Goal: Task Accomplishment & Management: Use online tool/utility

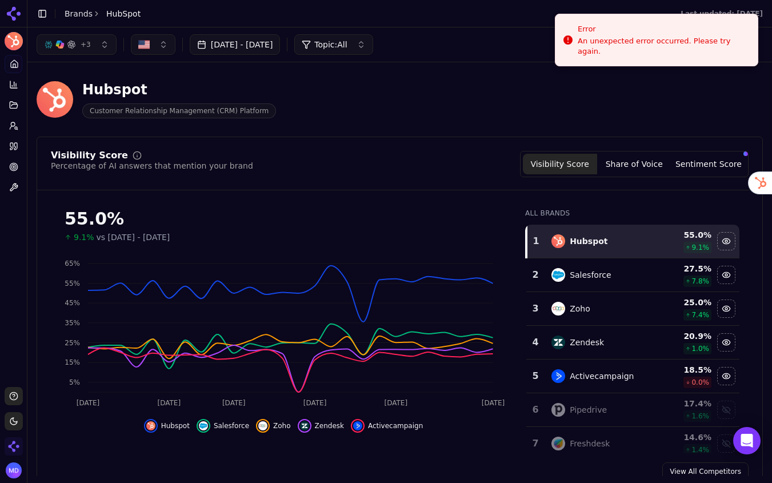
click at [14, 441] on img "Open organization switcher" at bounding box center [14, 446] width 18 height 18
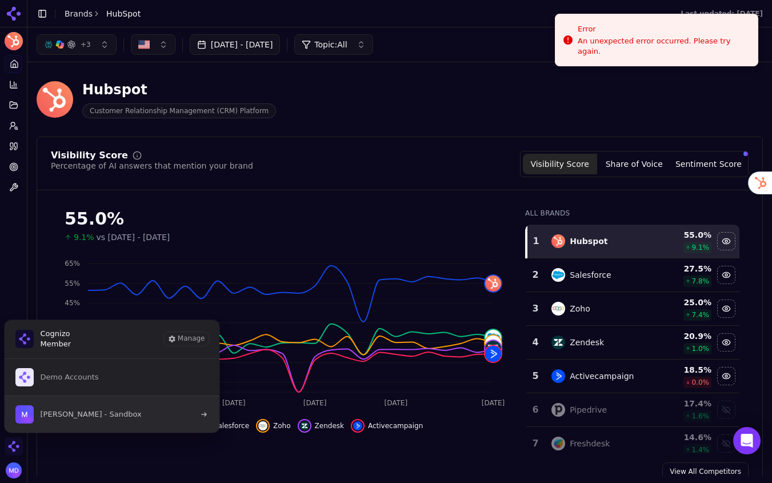
click at [86, 408] on span "Melissa Dowd - Sandbox" at bounding box center [78, 414] width 126 height 18
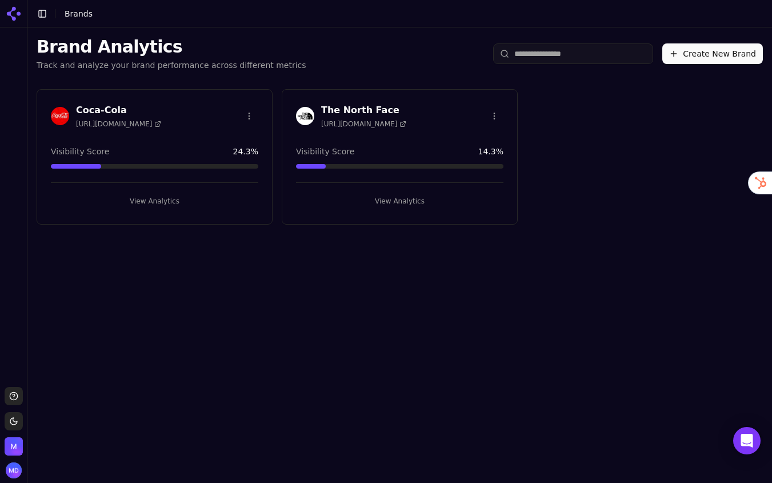
click at [207, 197] on button "View Analytics" at bounding box center [154, 201] width 207 height 18
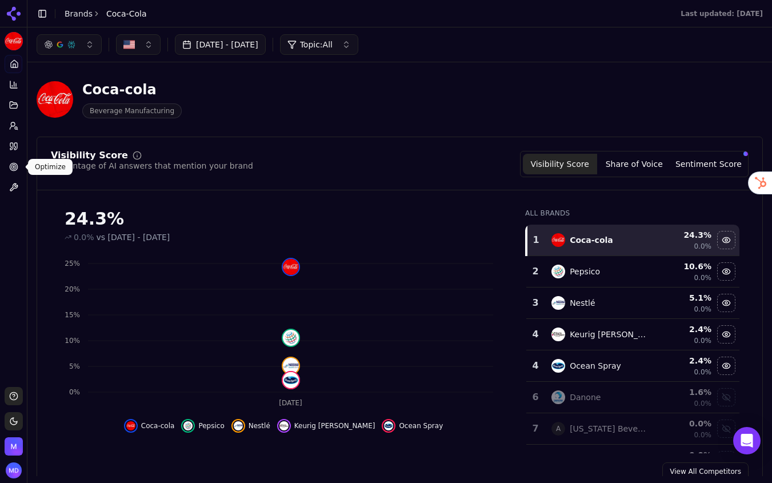
click at [6, 164] on link "Optimize" at bounding box center [14, 167] width 18 height 18
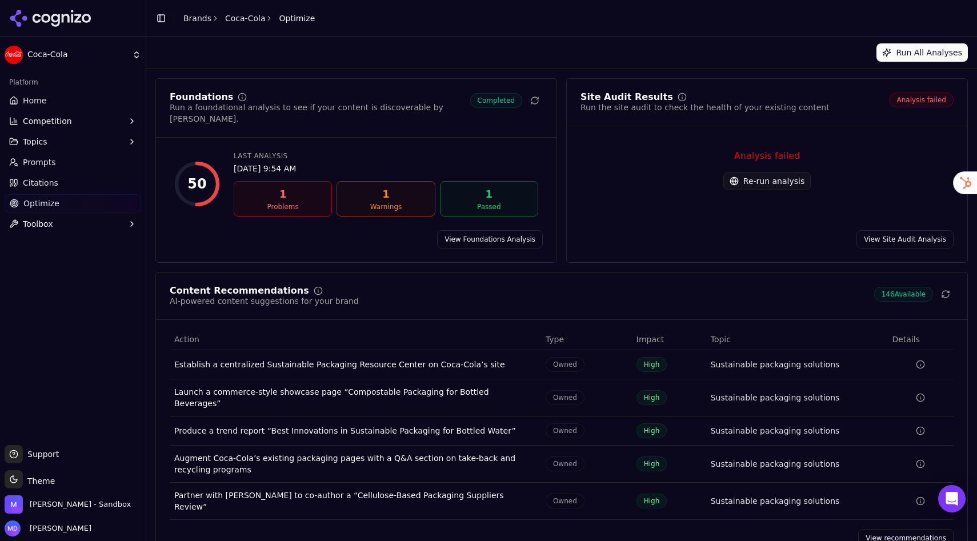
click at [63, 171] on link "Prompts" at bounding box center [73, 162] width 137 height 18
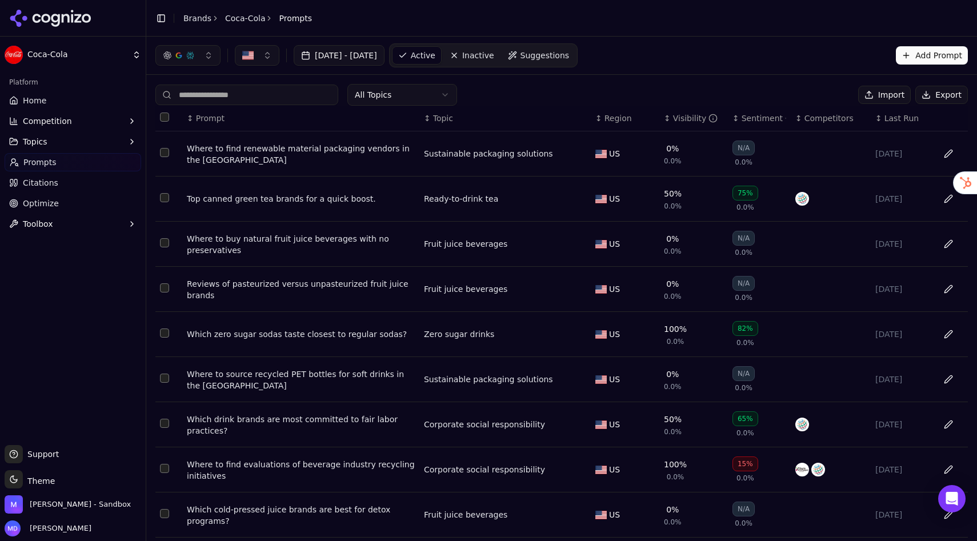
click at [59, 105] on link "Home" at bounding box center [73, 100] width 137 height 18
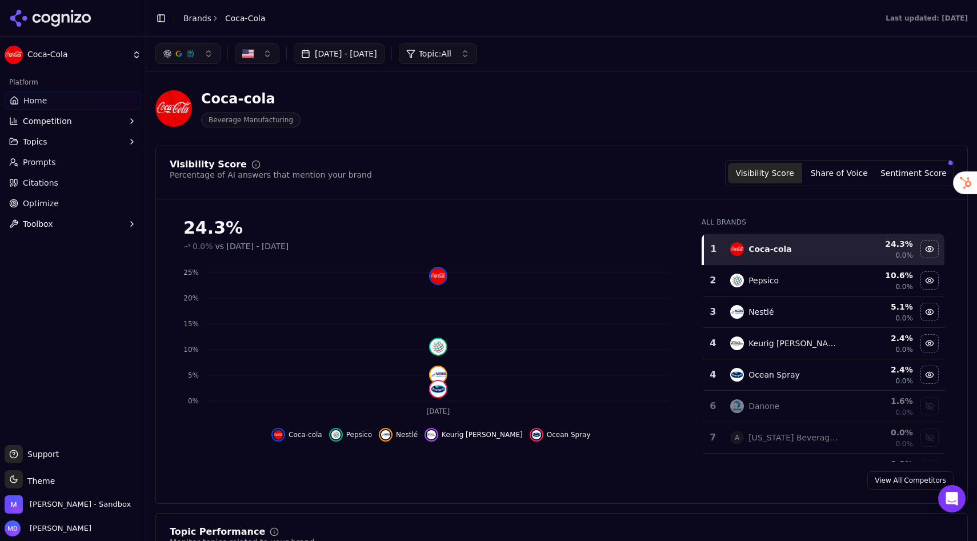
click at [193, 15] on link "Brands" at bounding box center [197, 18] width 28 height 9
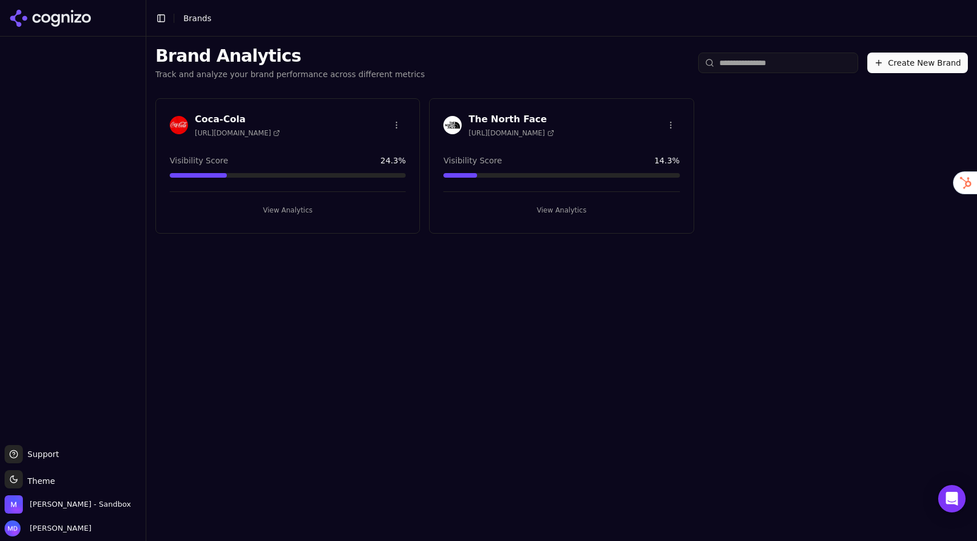
click at [575, 207] on button "View Analytics" at bounding box center [561, 210] width 236 height 18
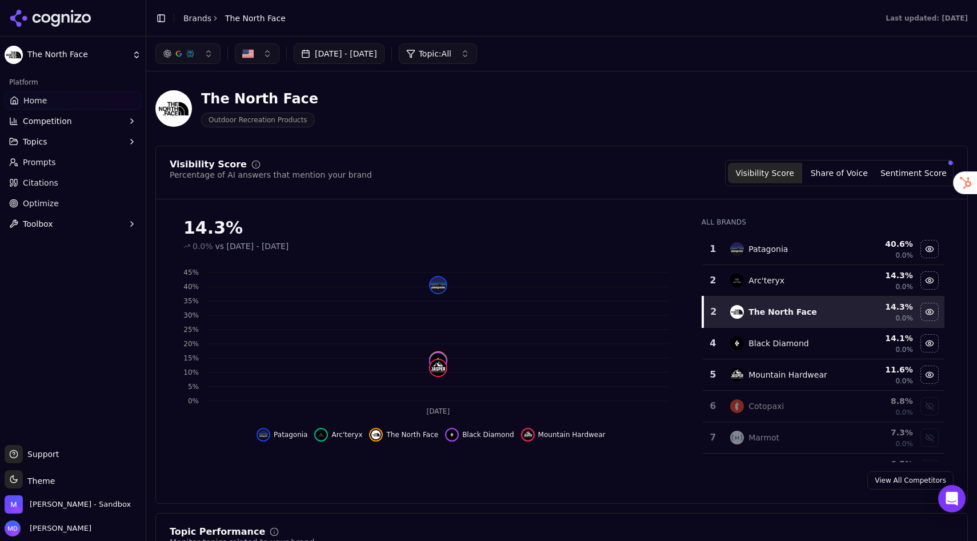
click at [53, 207] on span "Optimize" at bounding box center [41, 203] width 36 height 11
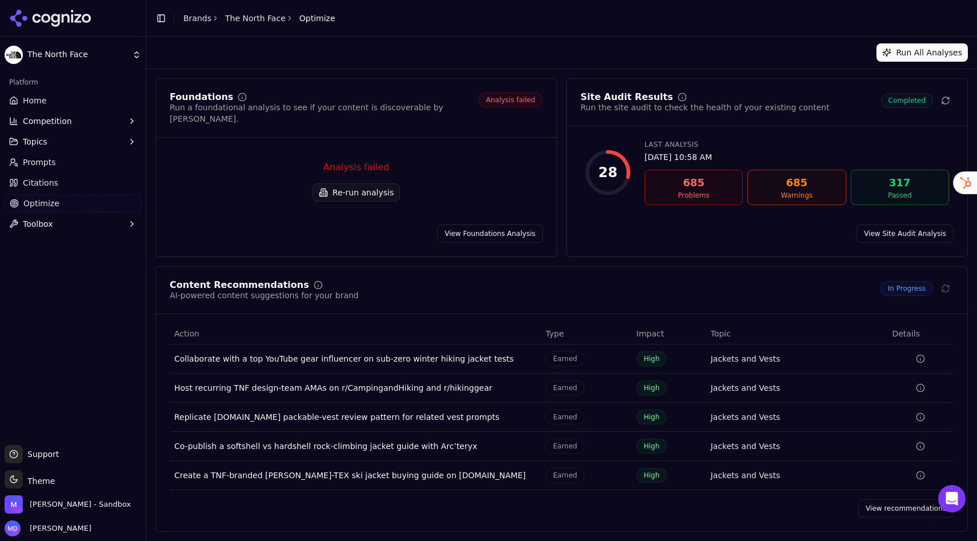
click at [507, 225] on link "View Foundations Analysis" at bounding box center [490, 234] width 106 height 18
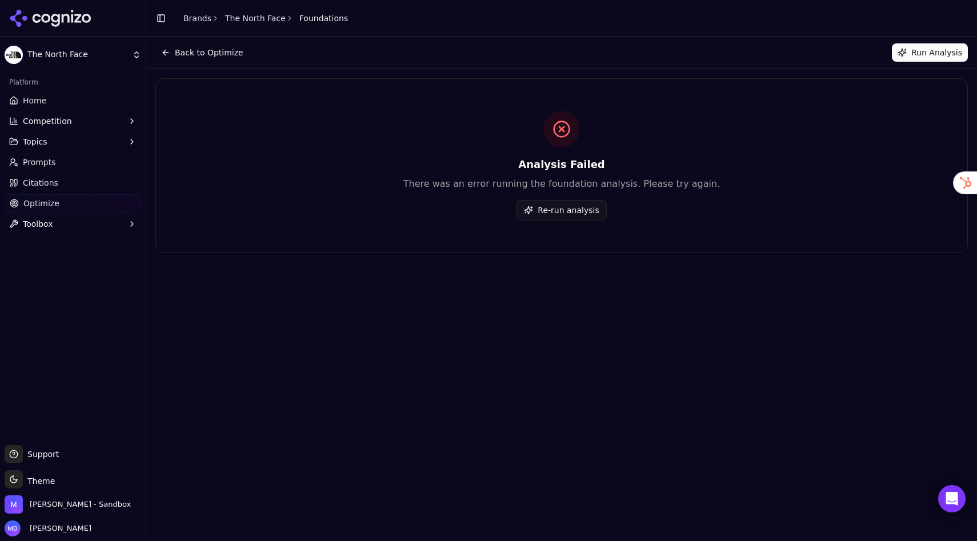
click at [556, 212] on button "Re-run analysis" at bounding box center [562, 210] width 90 height 21
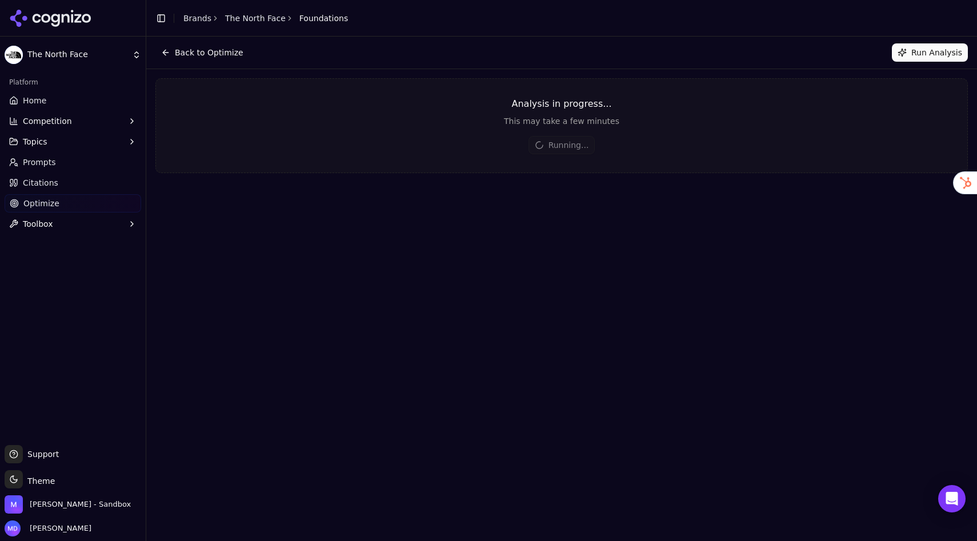
click at [197, 53] on button "Back to Optimize" at bounding box center [202, 52] width 94 height 18
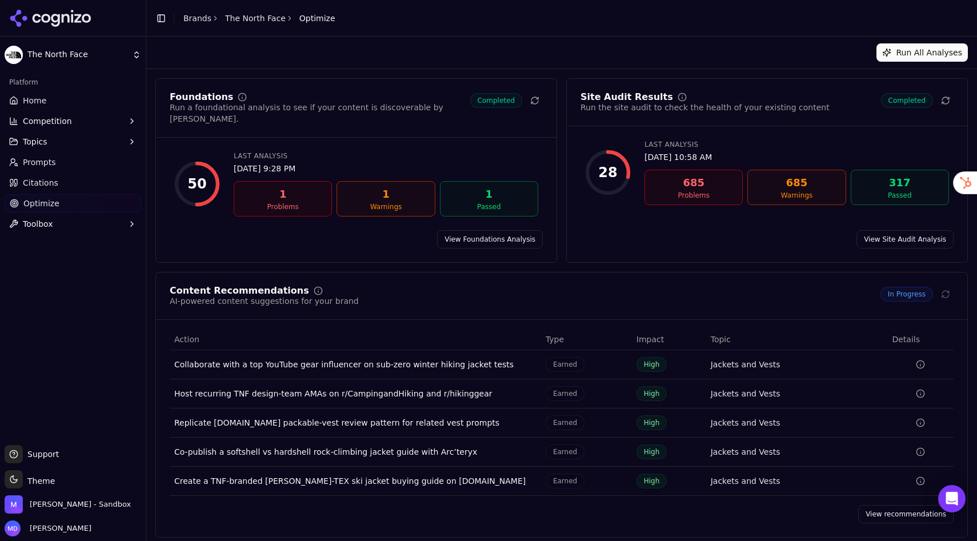
click at [771, 482] on link "View recommendations" at bounding box center [905, 514] width 95 height 18
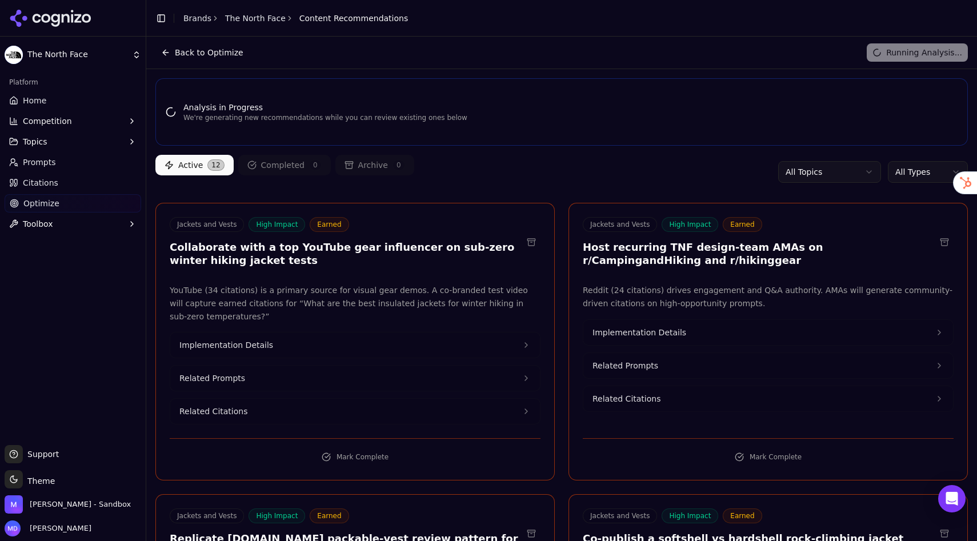
click at [771, 174] on html "The North Face Platform Home Competition Topics Prompts Citations Optimize Tool…" at bounding box center [488, 270] width 977 height 541
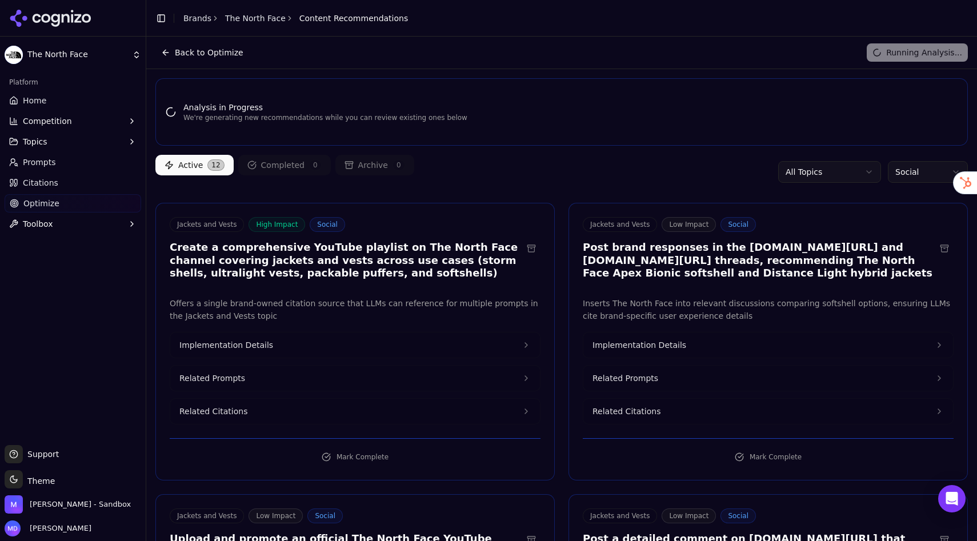
click at [771, 177] on html "The North Face Platform Home Competition Topics Prompts Citations Optimize Tool…" at bounding box center [488, 270] width 977 height 541
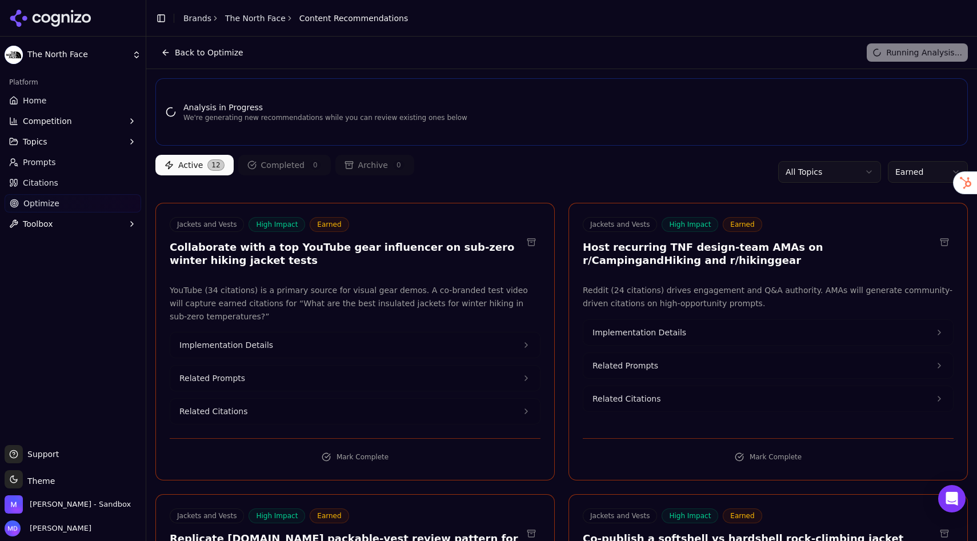
click at [41, 105] on span "Home" at bounding box center [34, 100] width 23 height 11
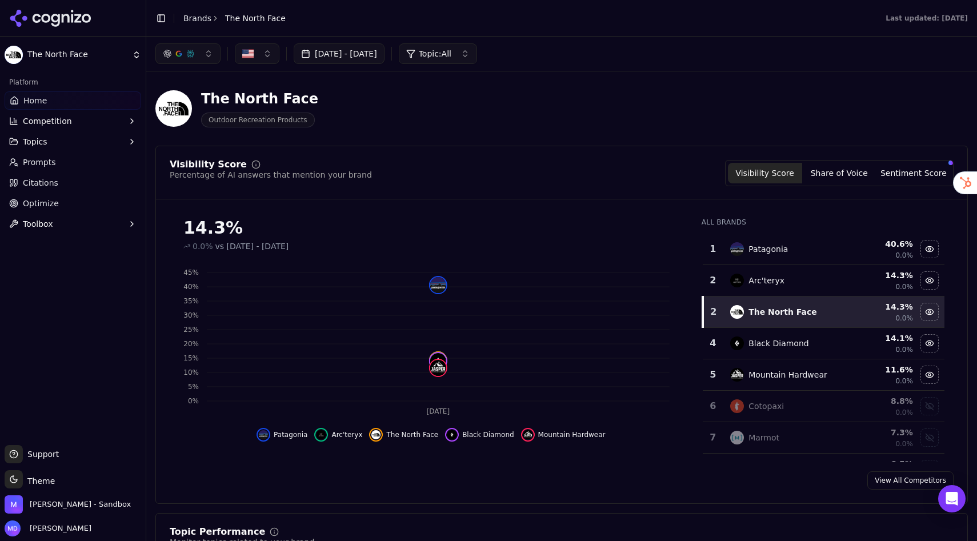
click at [22, 206] on link "Optimize" at bounding box center [73, 203] width 137 height 18
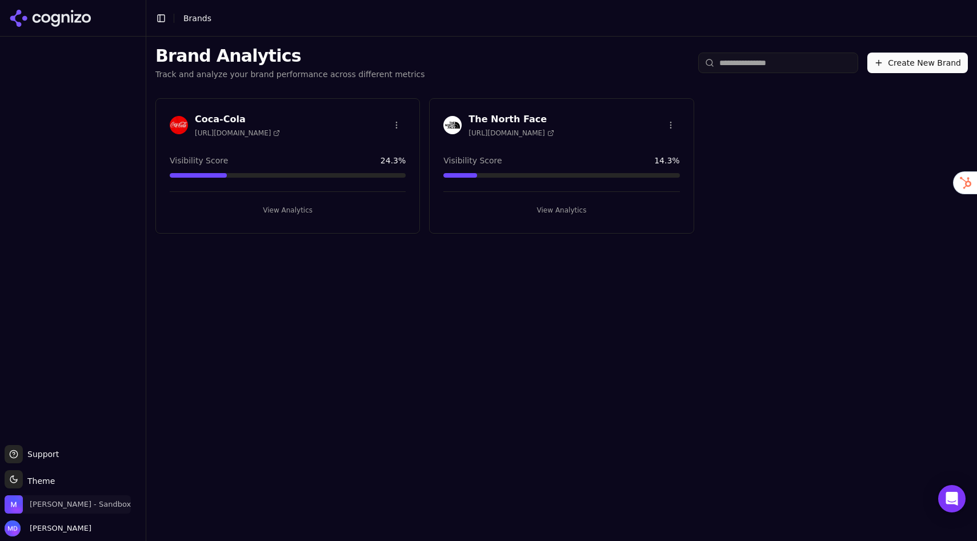
click at [91, 512] on span "[PERSON_NAME] - Sandbox" at bounding box center [68, 504] width 126 height 18
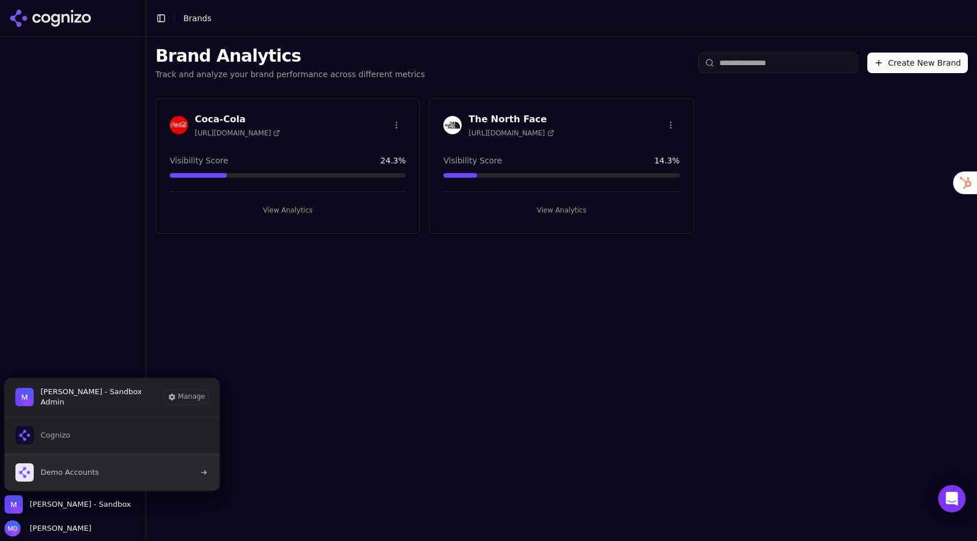
click at [89, 461] on button "Demo Accounts" at bounding box center [112, 472] width 216 height 37
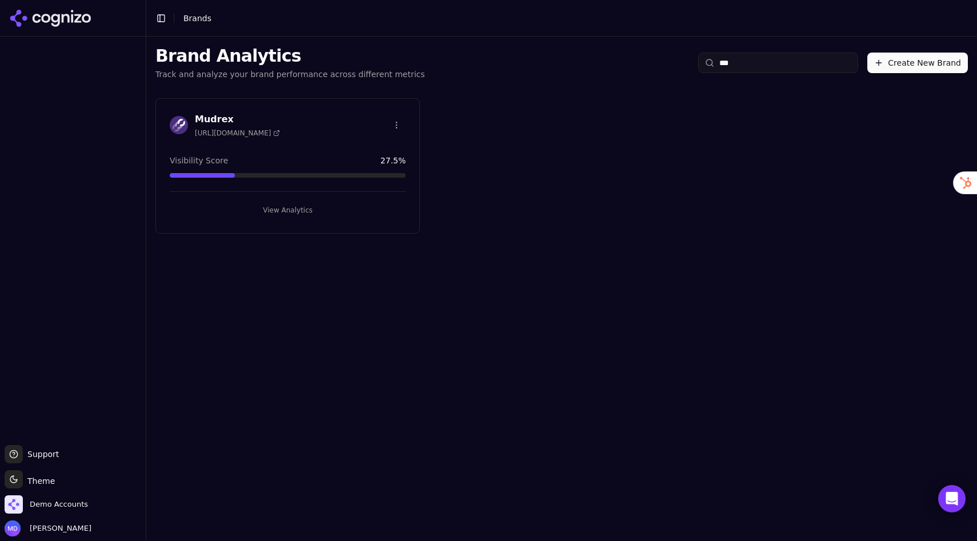
type input "***"
click at [316, 202] on button "View Analytics" at bounding box center [288, 210] width 236 height 18
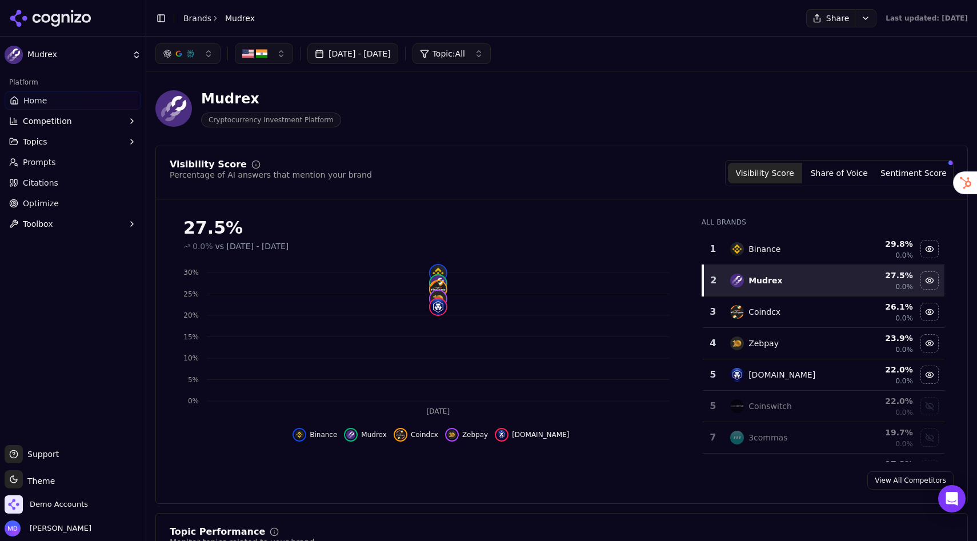
click at [63, 197] on link "Optimize" at bounding box center [73, 203] width 137 height 18
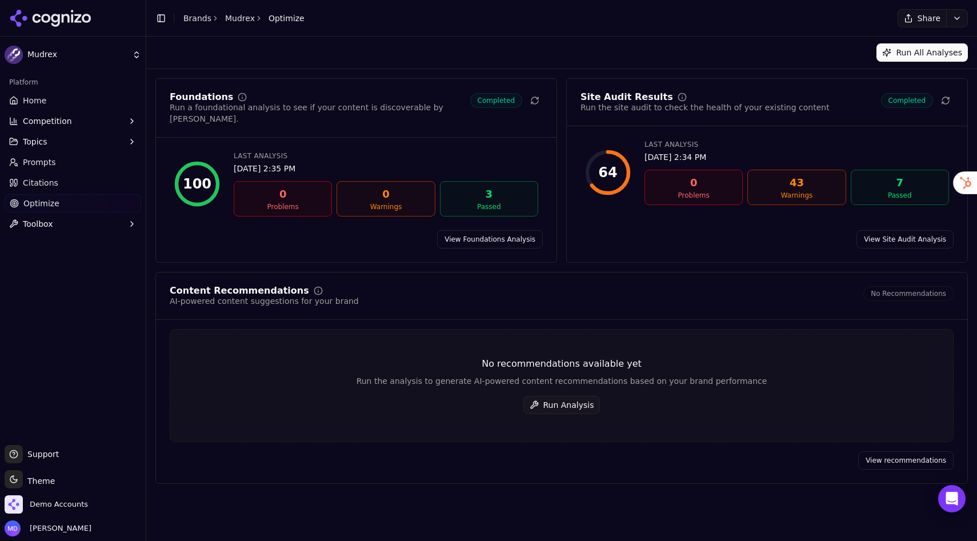
click at [557, 396] on button "Run Analysis" at bounding box center [561, 405] width 77 height 18
click at [38, 100] on span "Home" at bounding box center [34, 100] width 23 height 11
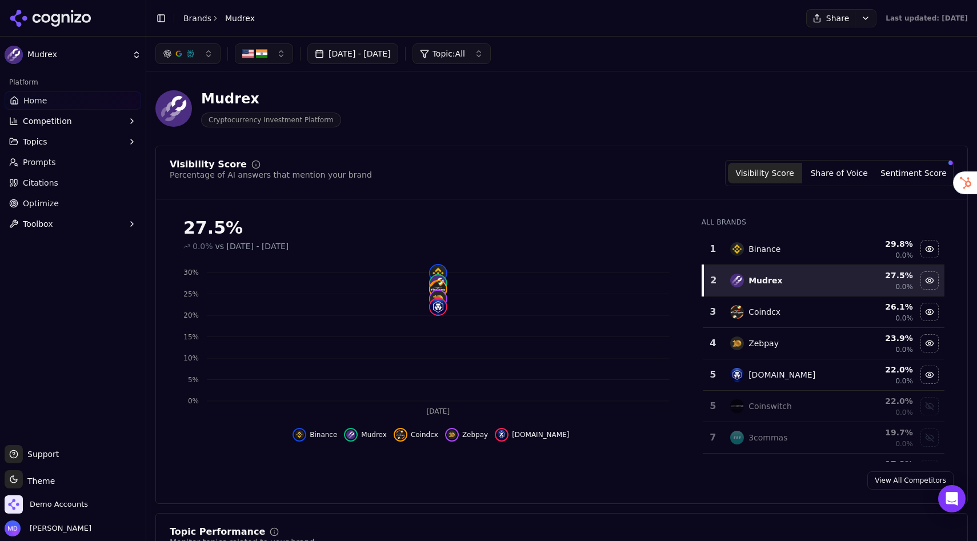
click at [41, 162] on span "Prompts" at bounding box center [39, 162] width 33 height 11
